Goal: Task Accomplishment & Management: Manage account settings

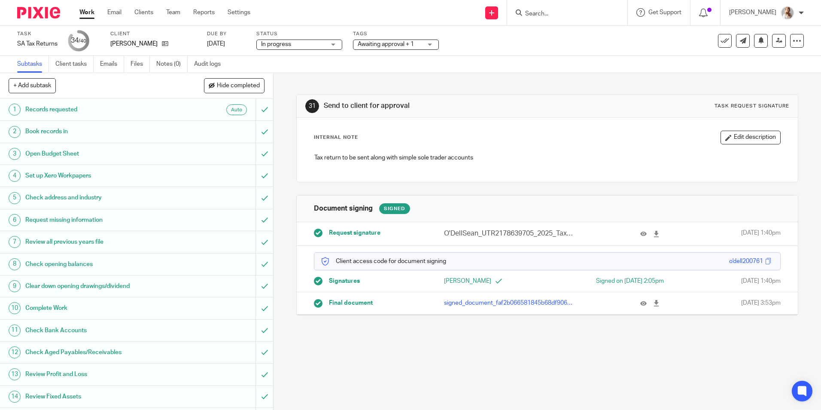
click at [383, 46] on span "Awaiting approval + 1" at bounding box center [386, 44] width 56 height 6
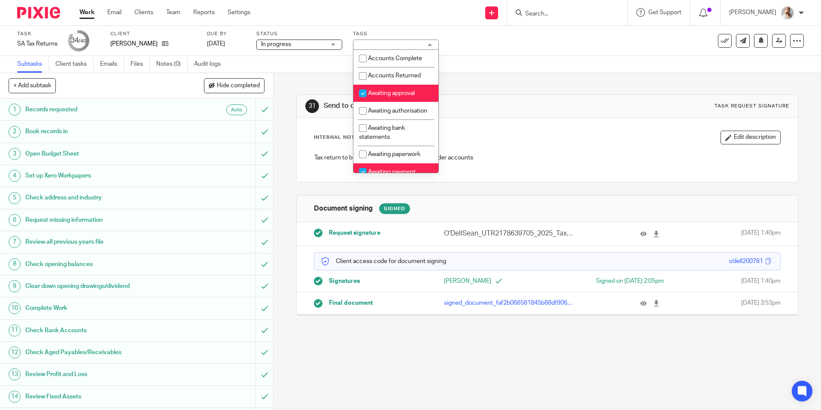
click at [384, 94] on span "Awaiting approval" at bounding box center [391, 93] width 47 height 6
checkbox input "false"
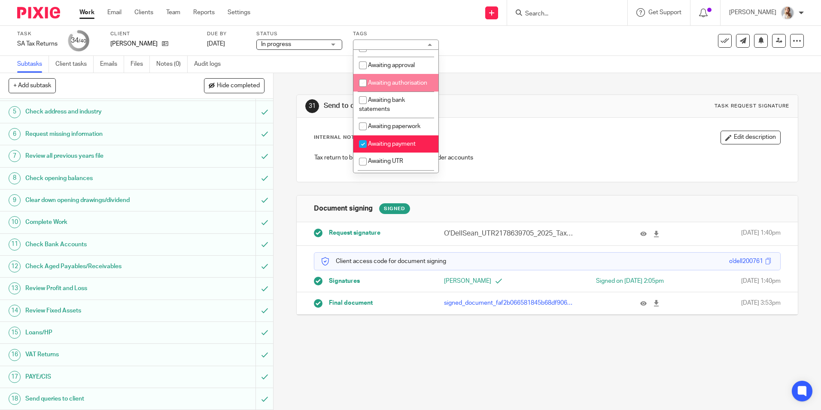
scroll to position [43, 0]
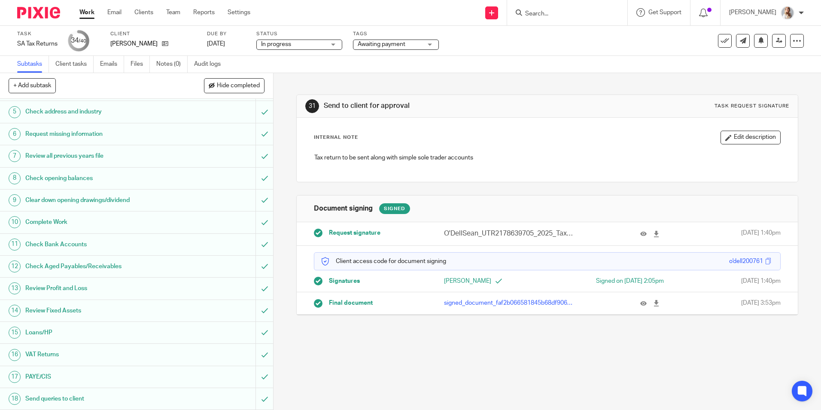
click at [479, 51] on div "Task SA Tax Returns Save SA Tax Returns 34 /40 Client Sean O'Dell Due by 31 Jan…" at bounding box center [345, 40] width 656 height 21
click at [385, 40] on span "Awaiting payment" at bounding box center [390, 44] width 64 height 9
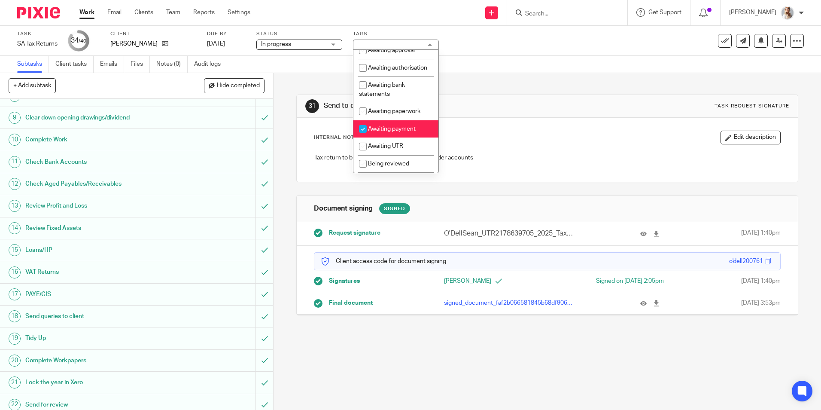
scroll to position [172, 0]
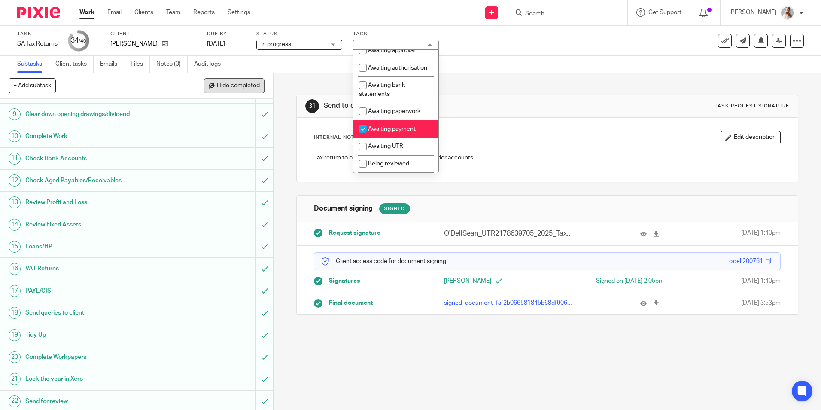
click at [224, 84] on span "Hide completed" at bounding box center [238, 85] width 43 height 7
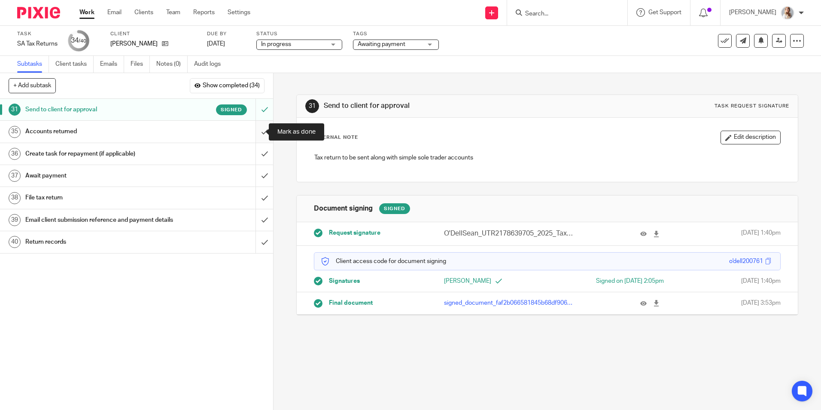
click at [259, 129] on input "submit" at bounding box center [136, 131] width 273 height 21
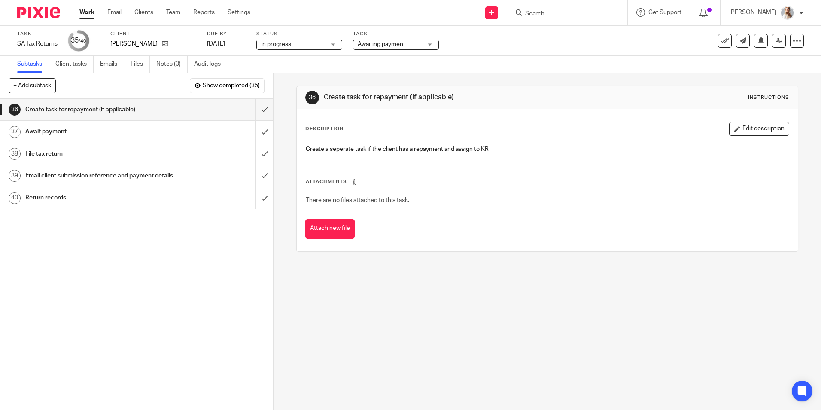
click at [365, 45] on span "Awaiting payment" at bounding box center [382, 44] width 48 height 6
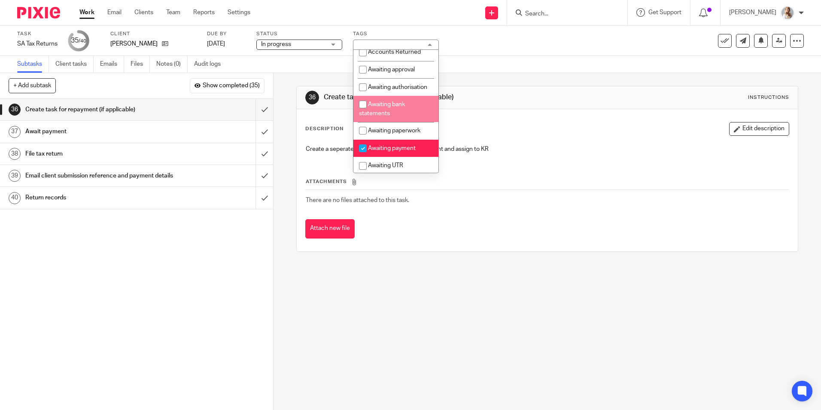
scroll to position [43, 0]
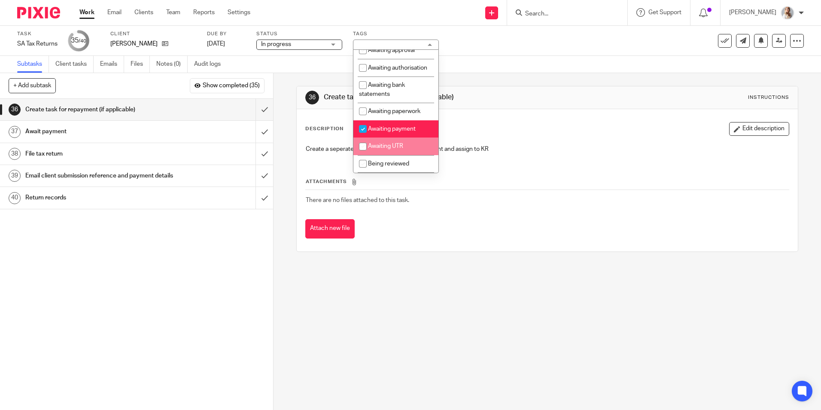
click at [386, 138] on li "Awaiting payment" at bounding box center [395, 129] width 85 height 18
checkbox input "false"
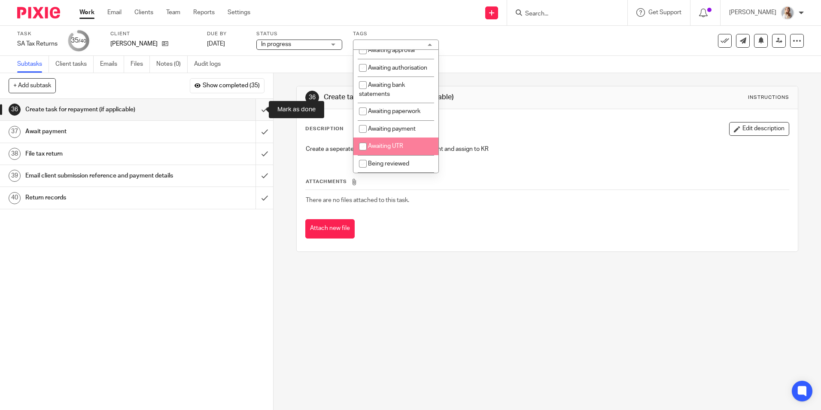
click at [259, 109] on input "submit" at bounding box center [136, 109] width 273 height 21
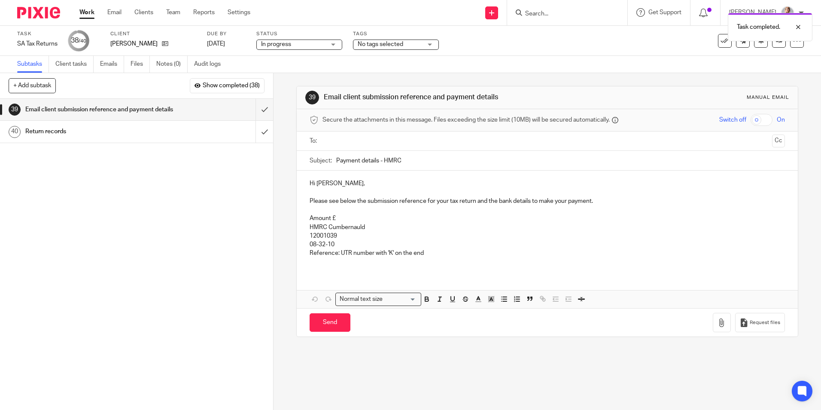
click at [340, 145] on input "text" at bounding box center [546, 141] width 443 height 10
click at [348, 185] on p "Hi Sean," at bounding box center [547, 185] width 475 height 9
click at [346, 216] on p "Amount £" at bounding box center [547, 220] width 475 height 9
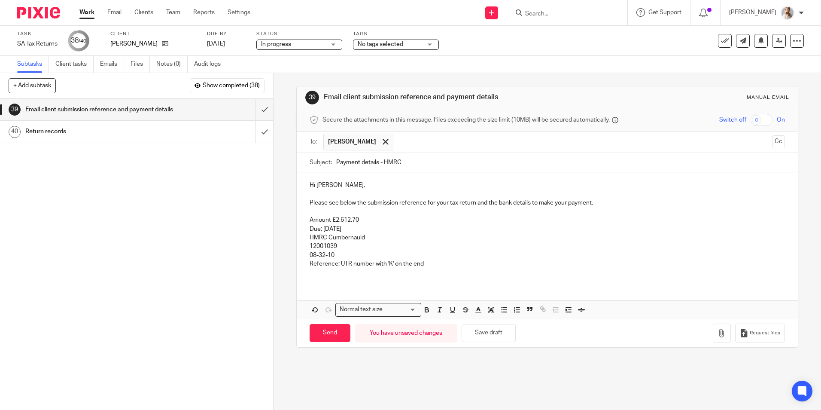
click at [345, 228] on p "Due: 31st July 2026" at bounding box center [547, 229] width 475 height 9
click at [432, 260] on p "Reference: UTR number with 'K' on the end" at bounding box center [547, 263] width 475 height 9
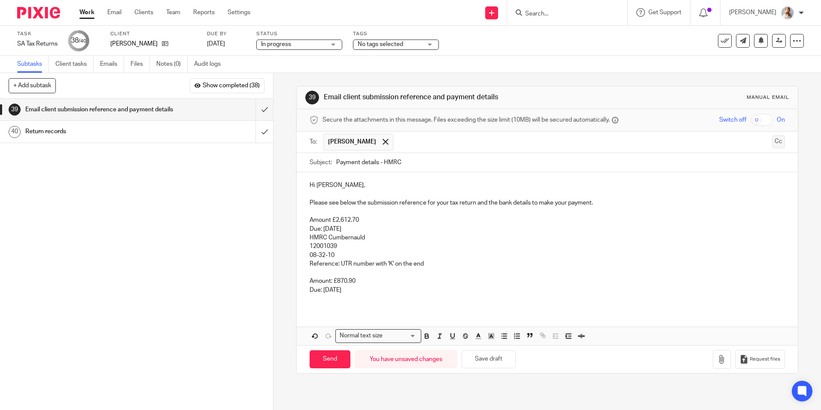
click at [772, 144] on button "Cc" at bounding box center [778, 141] width 13 height 13
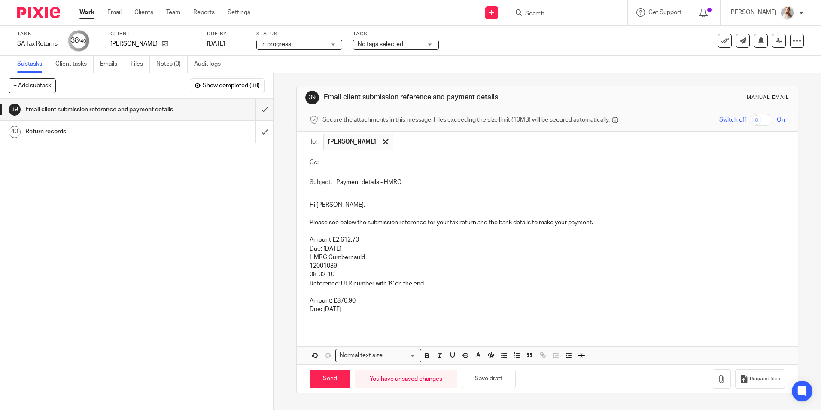
click at [474, 158] on input "text" at bounding box center [553, 163] width 456 height 10
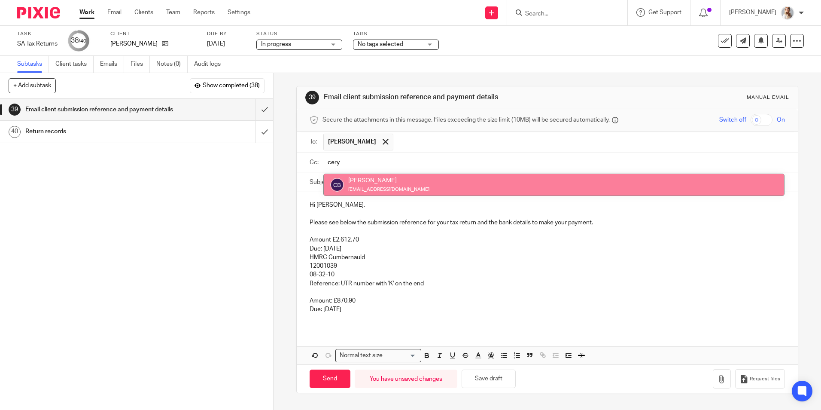
type input "cery"
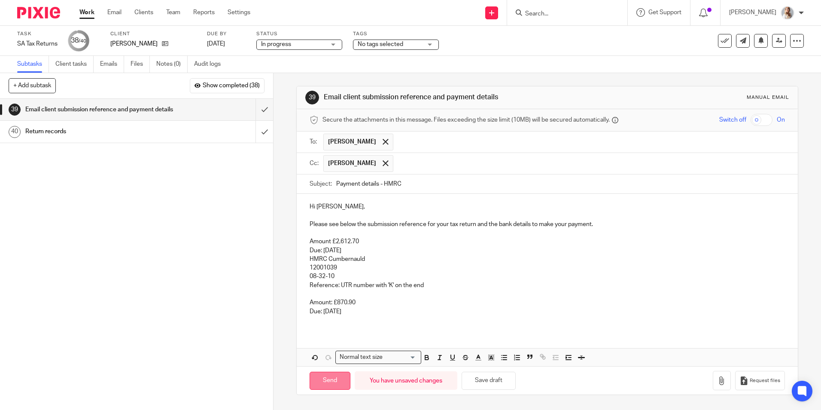
click at [334, 374] on input "Send" at bounding box center [330, 380] width 41 height 18
type input "Sent"
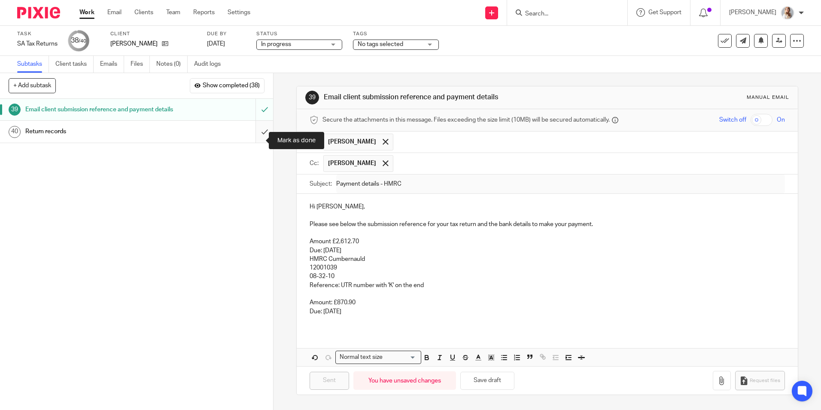
click at [253, 138] on input "submit" at bounding box center [136, 131] width 273 height 21
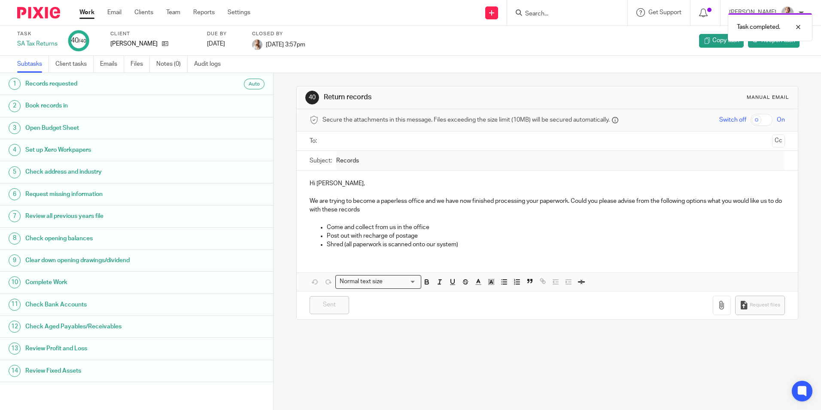
click at [86, 12] on link "Work" at bounding box center [86, 12] width 15 height 9
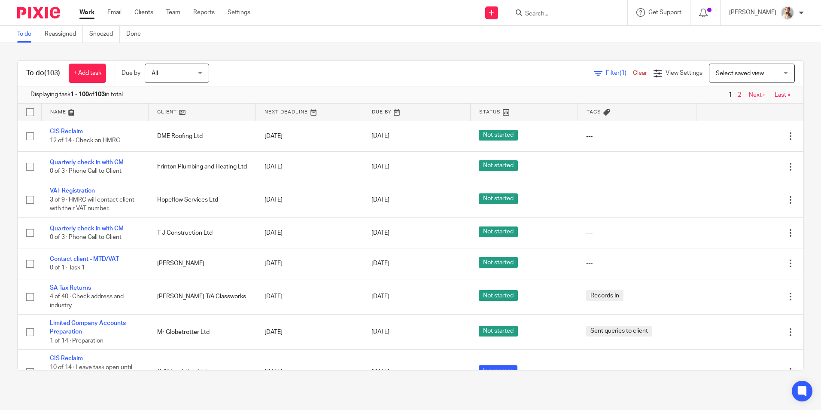
click at [561, 13] on input "Search" at bounding box center [562, 14] width 77 height 8
type input "jdn"
click at [466, 20] on div "Send new email Create task Add client Request signature jdn No results found. T…" at bounding box center [542, 12] width 558 height 25
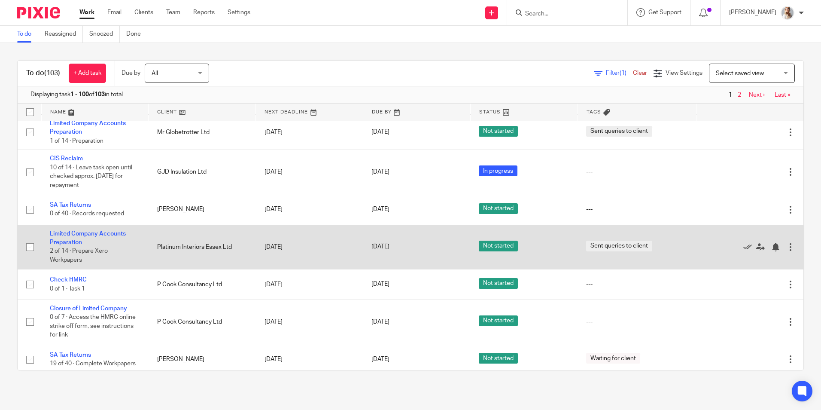
scroll to position [258, 0]
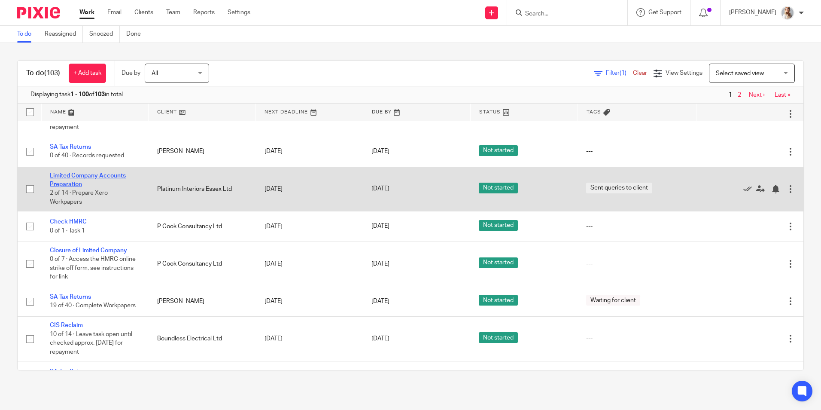
click at [61, 176] on link "Limited Company Accounts Preparation" at bounding box center [88, 180] width 76 height 15
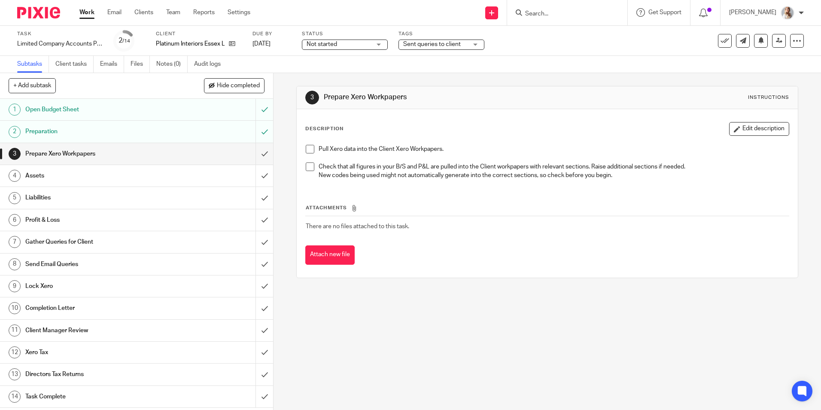
click at [429, 49] on span "Sent queries to client" at bounding box center [435, 44] width 64 height 9
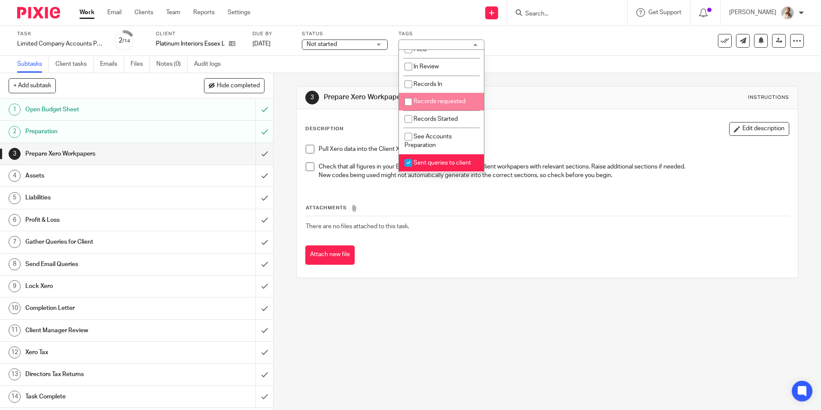
scroll to position [258, 0]
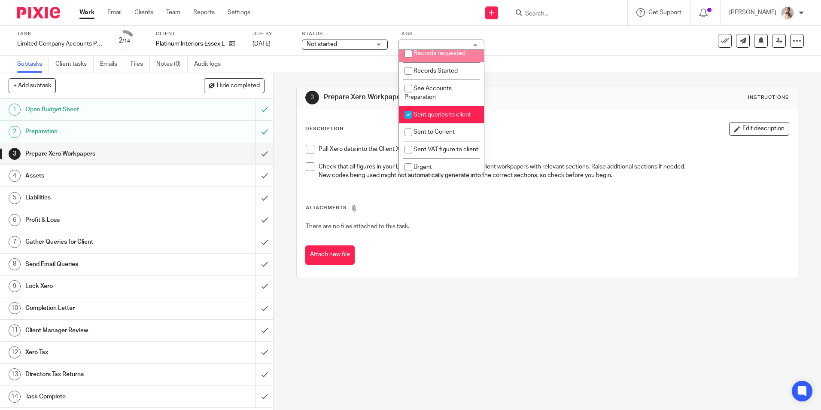
click at [438, 118] on span "Sent queries to client" at bounding box center [442, 115] width 58 height 6
checkbox input "false"
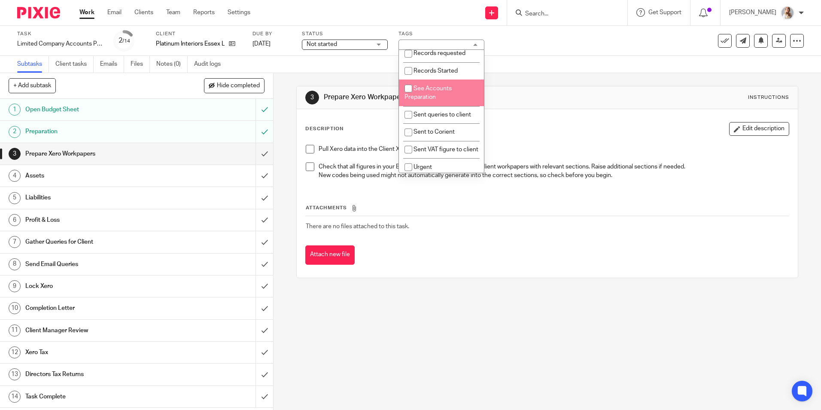
click at [720, 40] on icon at bounding box center [724, 40] width 9 height 9
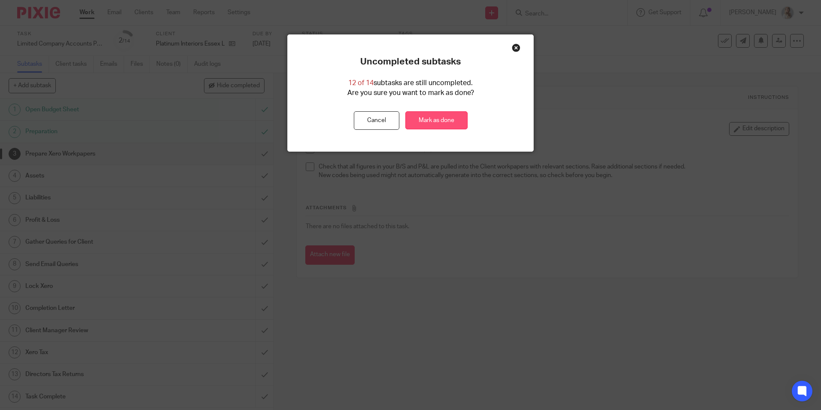
click at [453, 121] on link "Mark as done" at bounding box center [436, 120] width 62 height 18
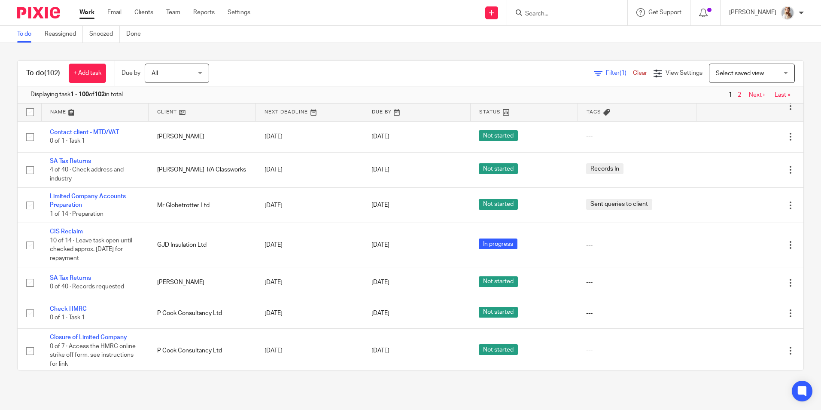
scroll to position [129, 0]
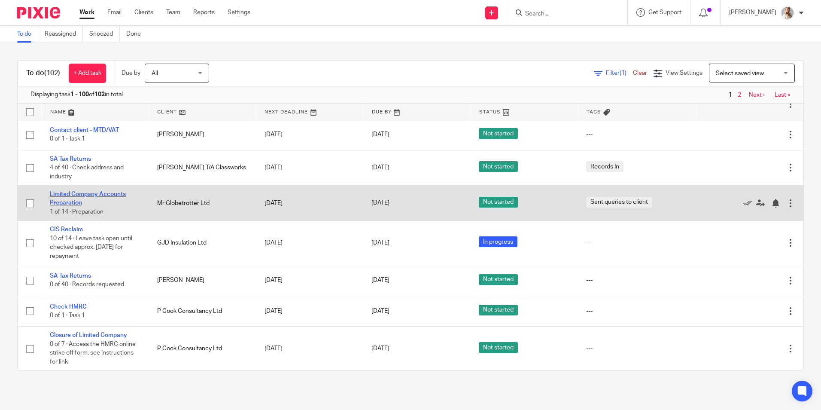
click at [101, 196] on link "Limited Company Accounts Preparation" at bounding box center [88, 198] width 76 height 15
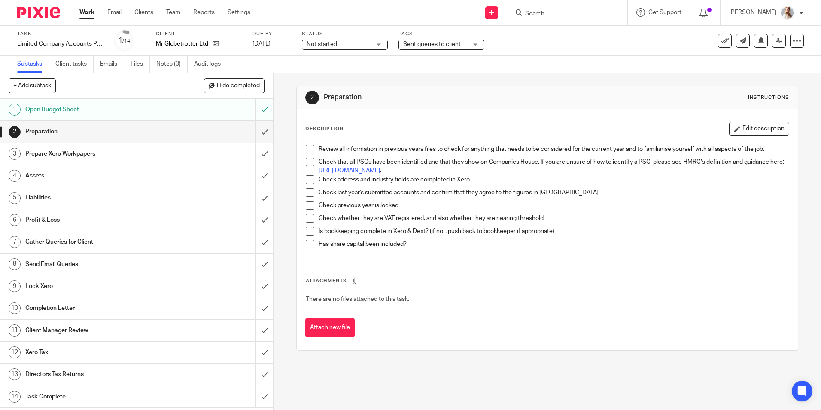
click at [432, 45] on span "Sent queries to client" at bounding box center [432, 44] width 58 height 6
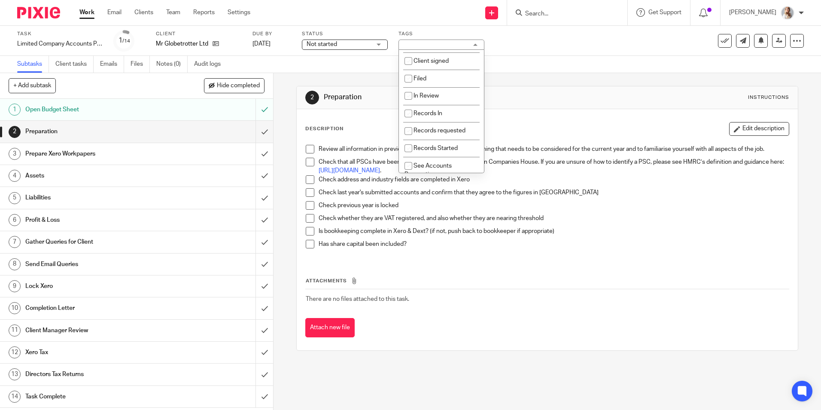
scroll to position [301, 0]
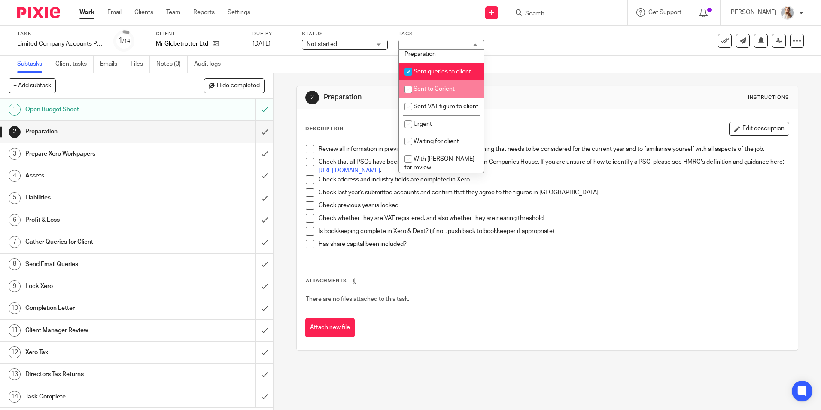
click at [430, 81] on li "Sent queries to client" at bounding box center [441, 72] width 85 height 18
checkbox input "false"
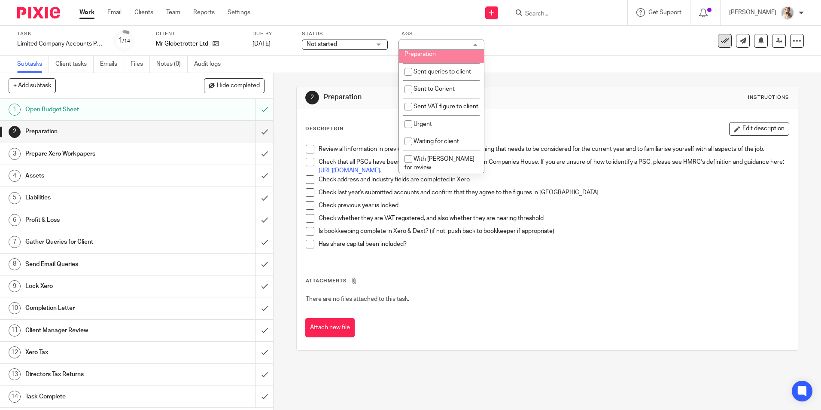
click at [720, 42] on icon at bounding box center [724, 40] width 9 height 9
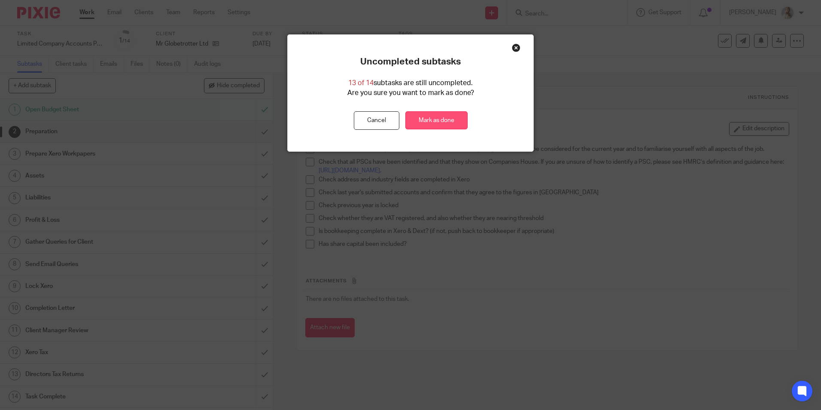
click at [460, 126] on link "Mark as done" at bounding box center [436, 120] width 62 height 18
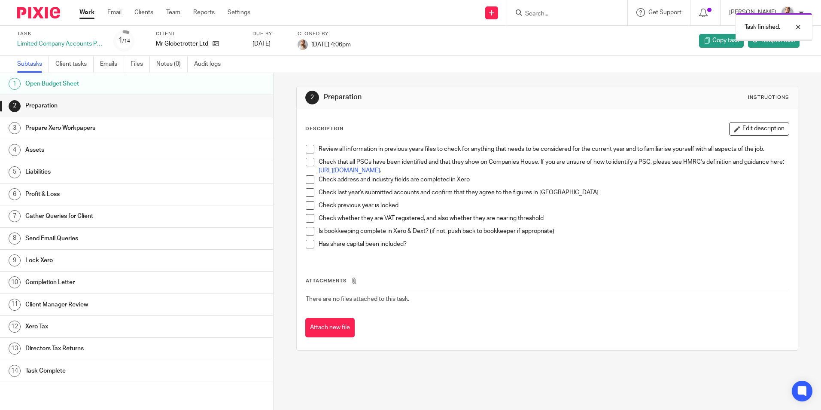
click at [88, 15] on link "Work" at bounding box center [86, 12] width 15 height 9
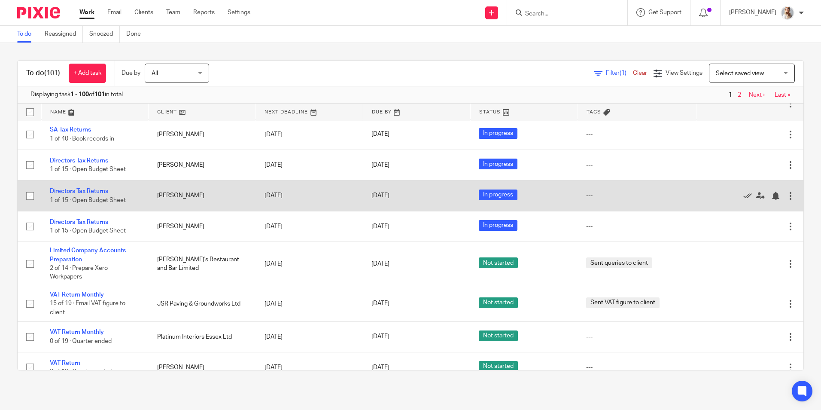
scroll to position [730, 0]
